Goal: Information Seeking & Learning: Learn about a topic

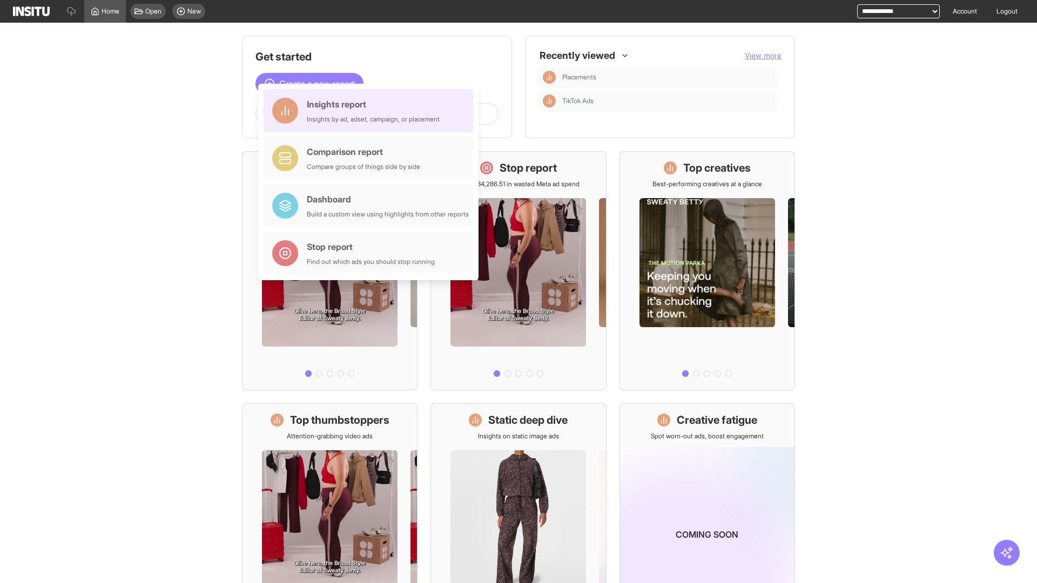
click at [371, 111] on div "Insights report Insights by ad, adset, campaign, or placement" at bounding box center [373, 111] width 133 height 26
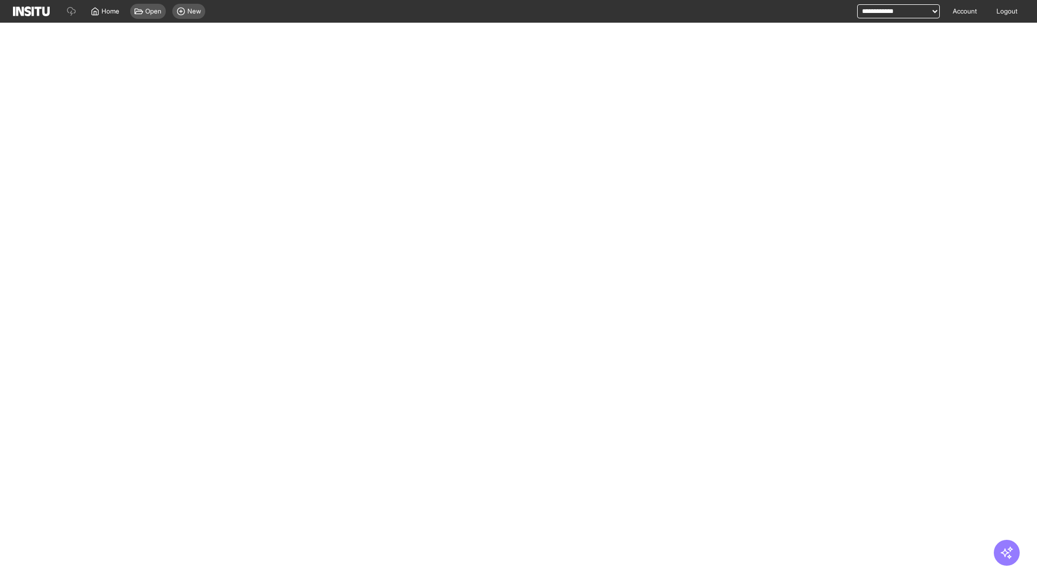
select select "**"
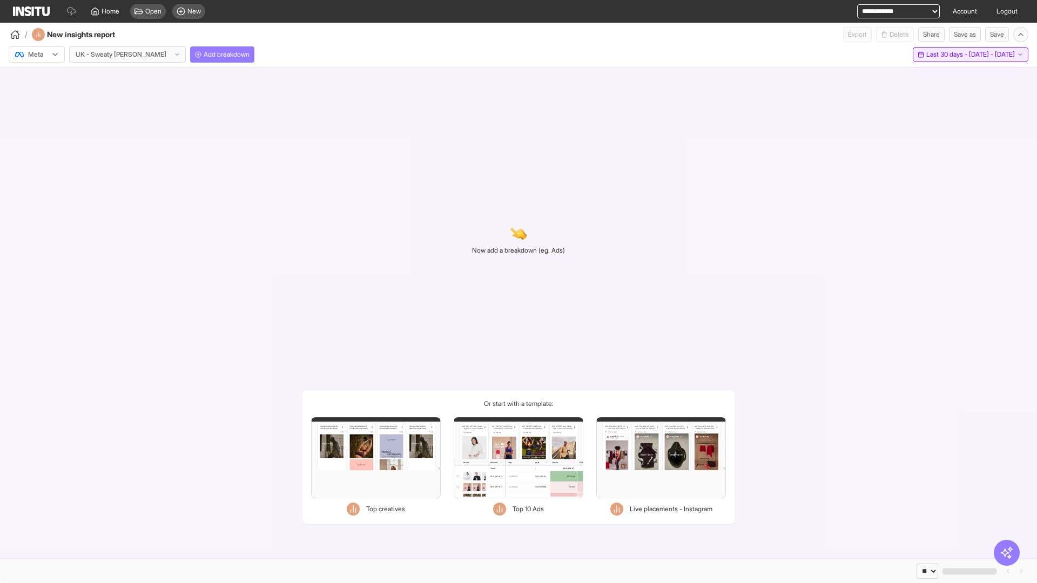
click at [955, 55] on span "Last 30 days - [DATE] - [DATE]" at bounding box center [970, 54] width 89 height 9
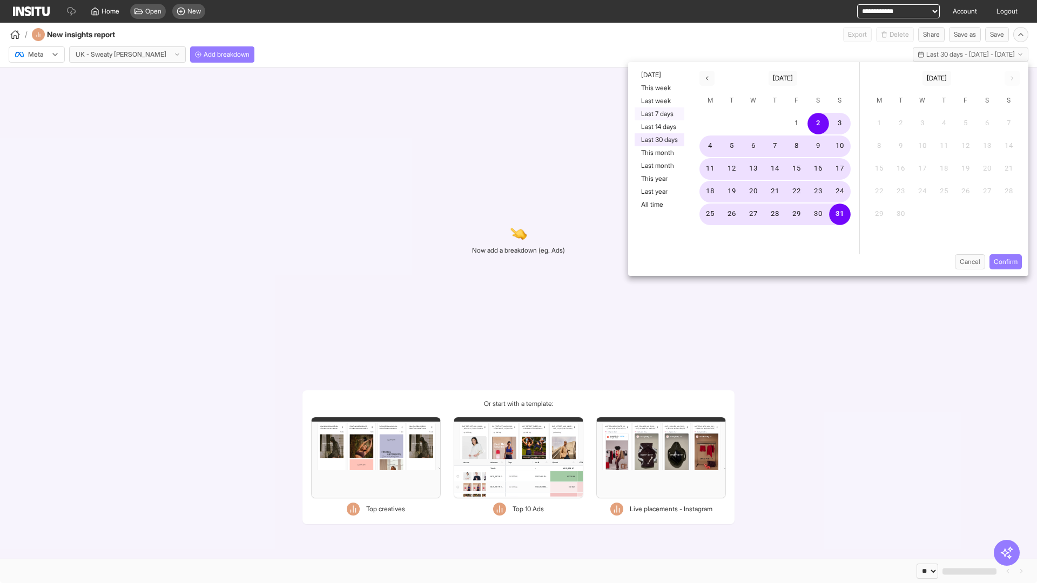
click at [659, 114] on button "Last 7 days" at bounding box center [660, 113] width 50 height 13
